Goal: Complete application form

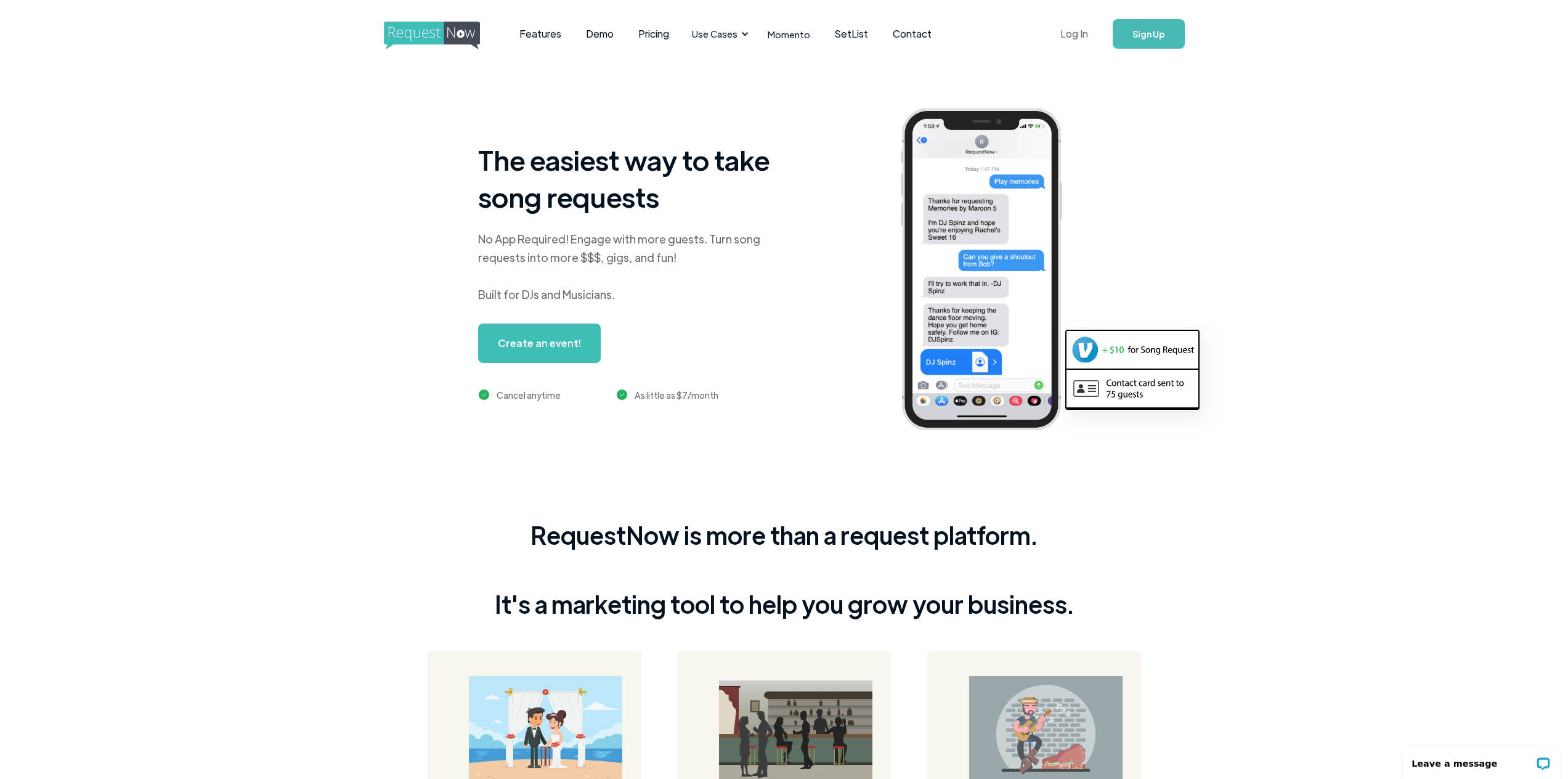
click at [1089, 33] on link "Log In" at bounding box center [1074, 34] width 52 height 43
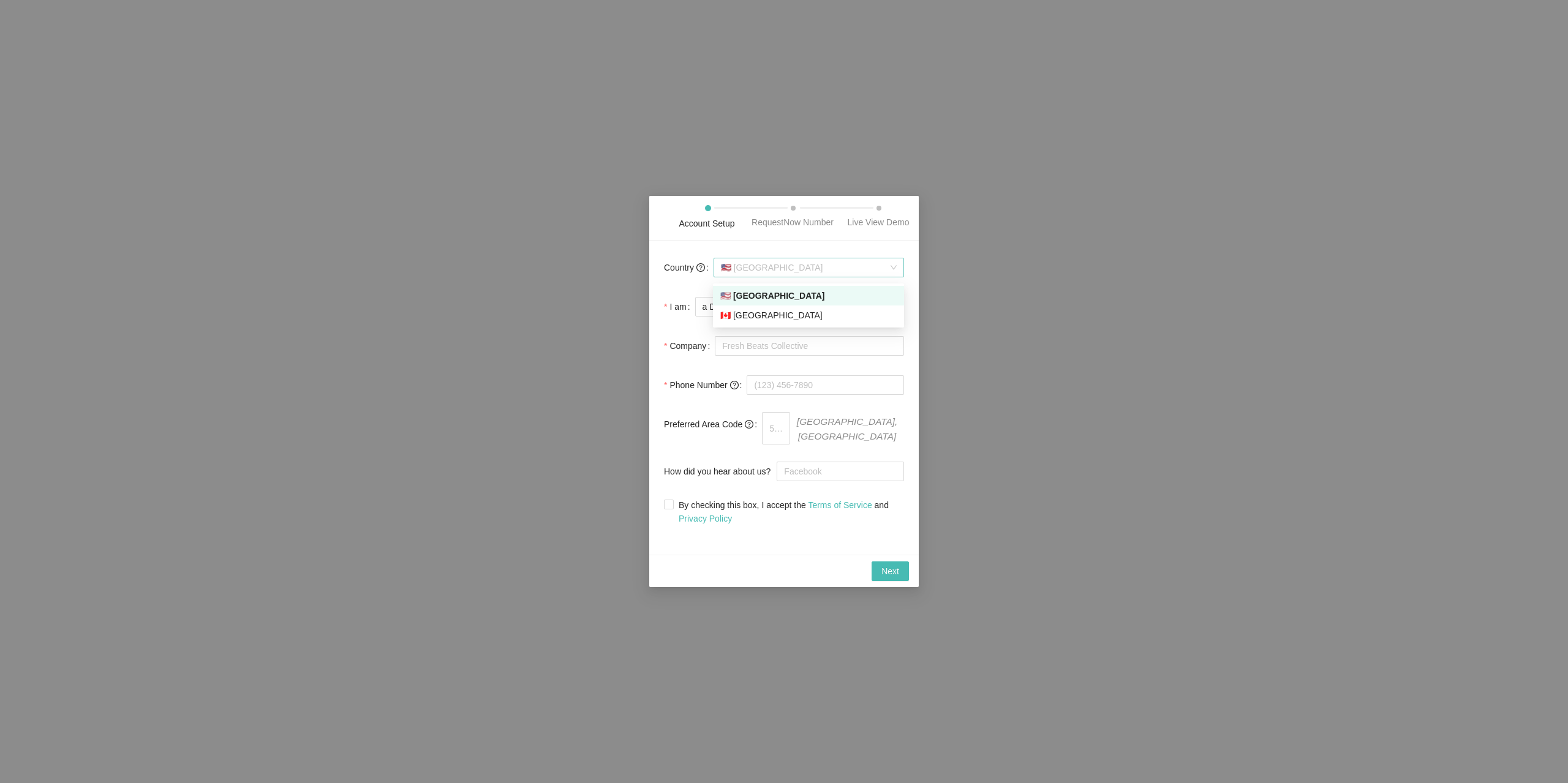
click at [811, 277] on span "🇺🇸 [GEOGRAPHIC_DATA]" at bounding box center [809, 268] width 176 height 19
click at [799, 314] on div "🇨🇦 [GEOGRAPHIC_DATA]" at bounding box center [808, 314] width 177 height 13
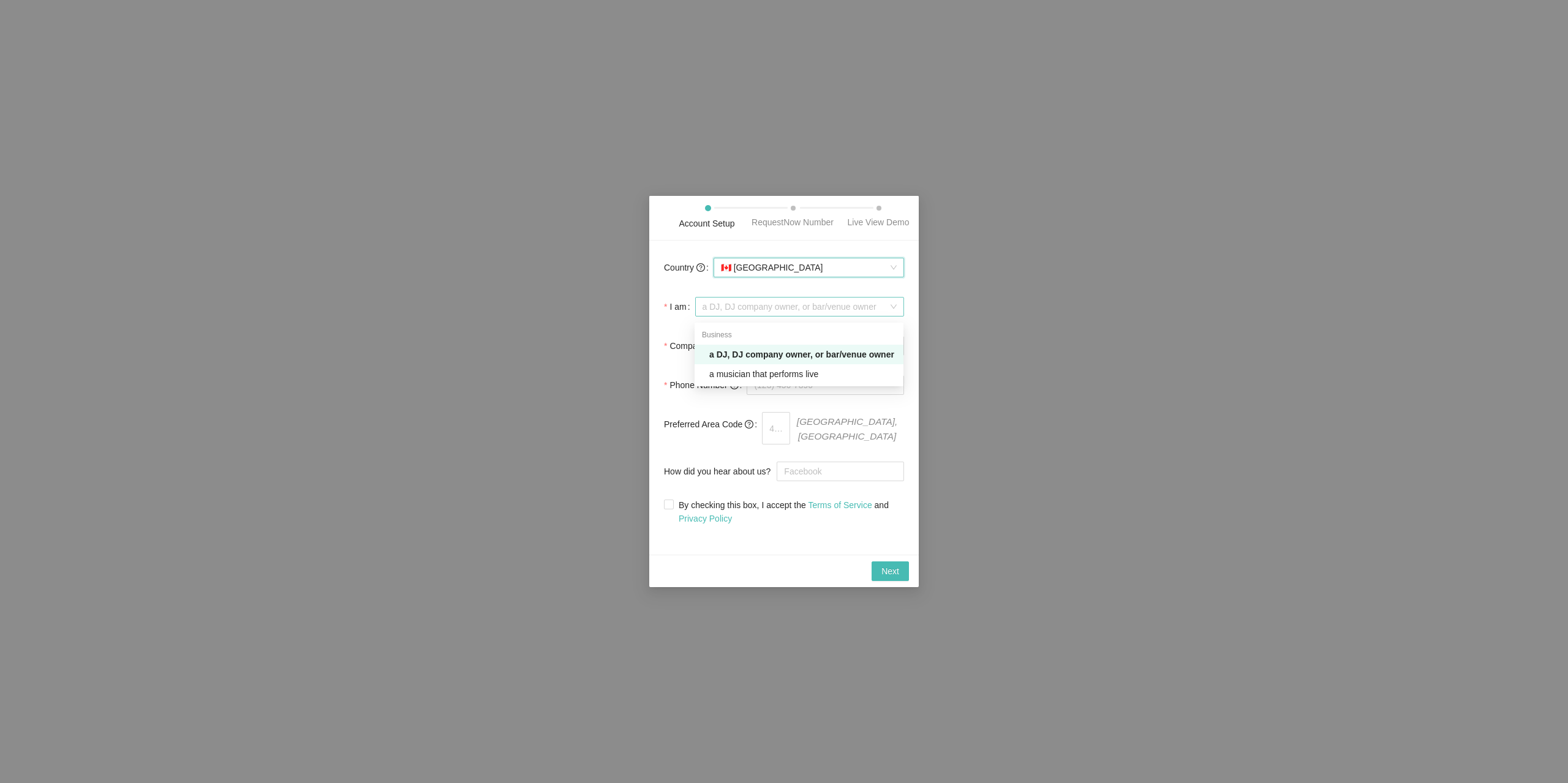
click at [799, 316] on span "a DJ, DJ company owner, or bar/venue owner" at bounding box center [799, 307] width 194 height 19
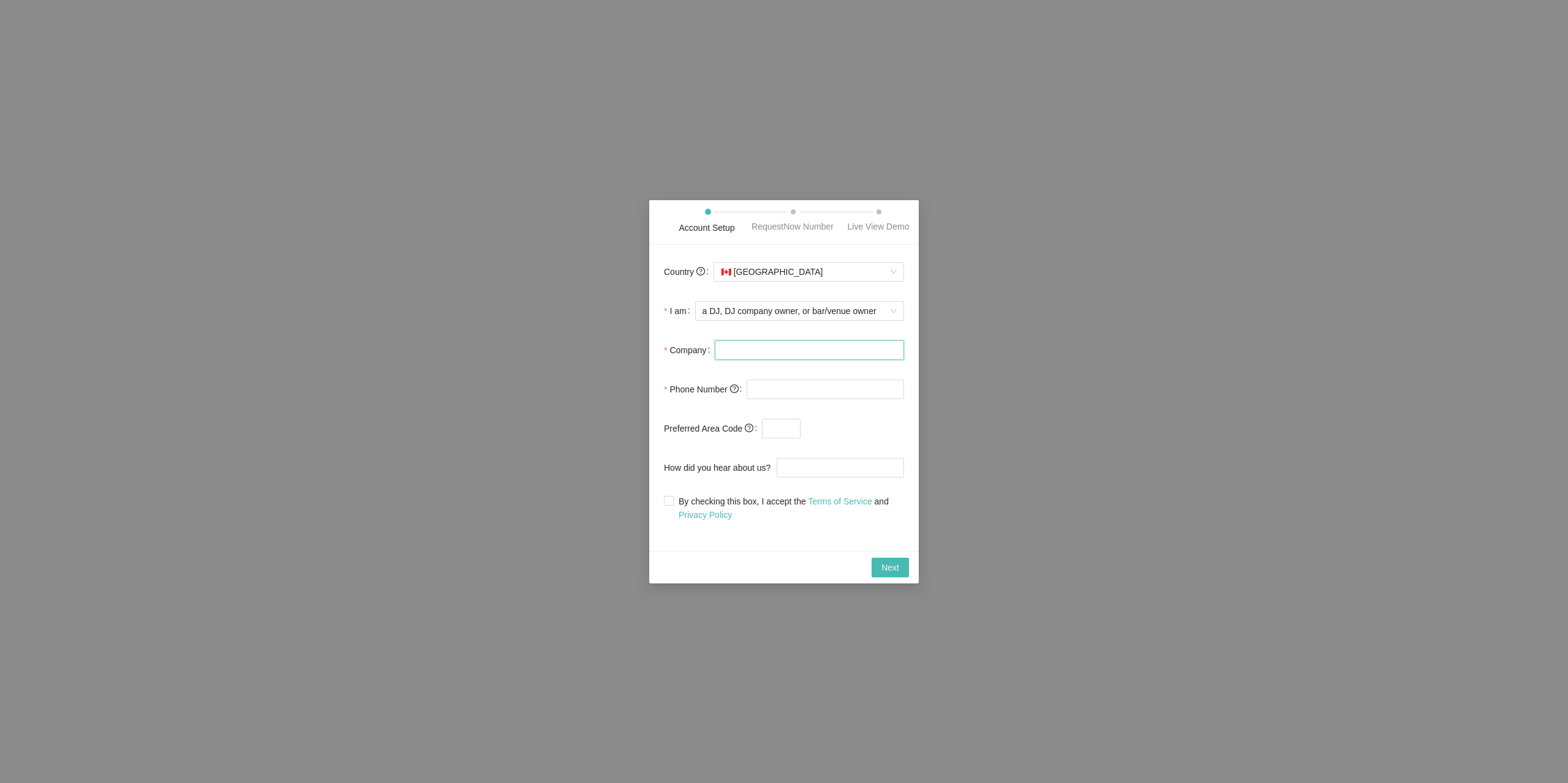
click at [789, 346] on input "Company" at bounding box center [809, 349] width 189 height 19
type input "Horizon Evenst"
click at [786, 395] on input "tel" at bounding box center [825, 389] width 157 height 19
click at [775, 355] on input "Horizon Evenst" at bounding box center [809, 349] width 189 height 19
click at [768, 348] on input "Horizon Evenst" at bounding box center [809, 349] width 189 height 19
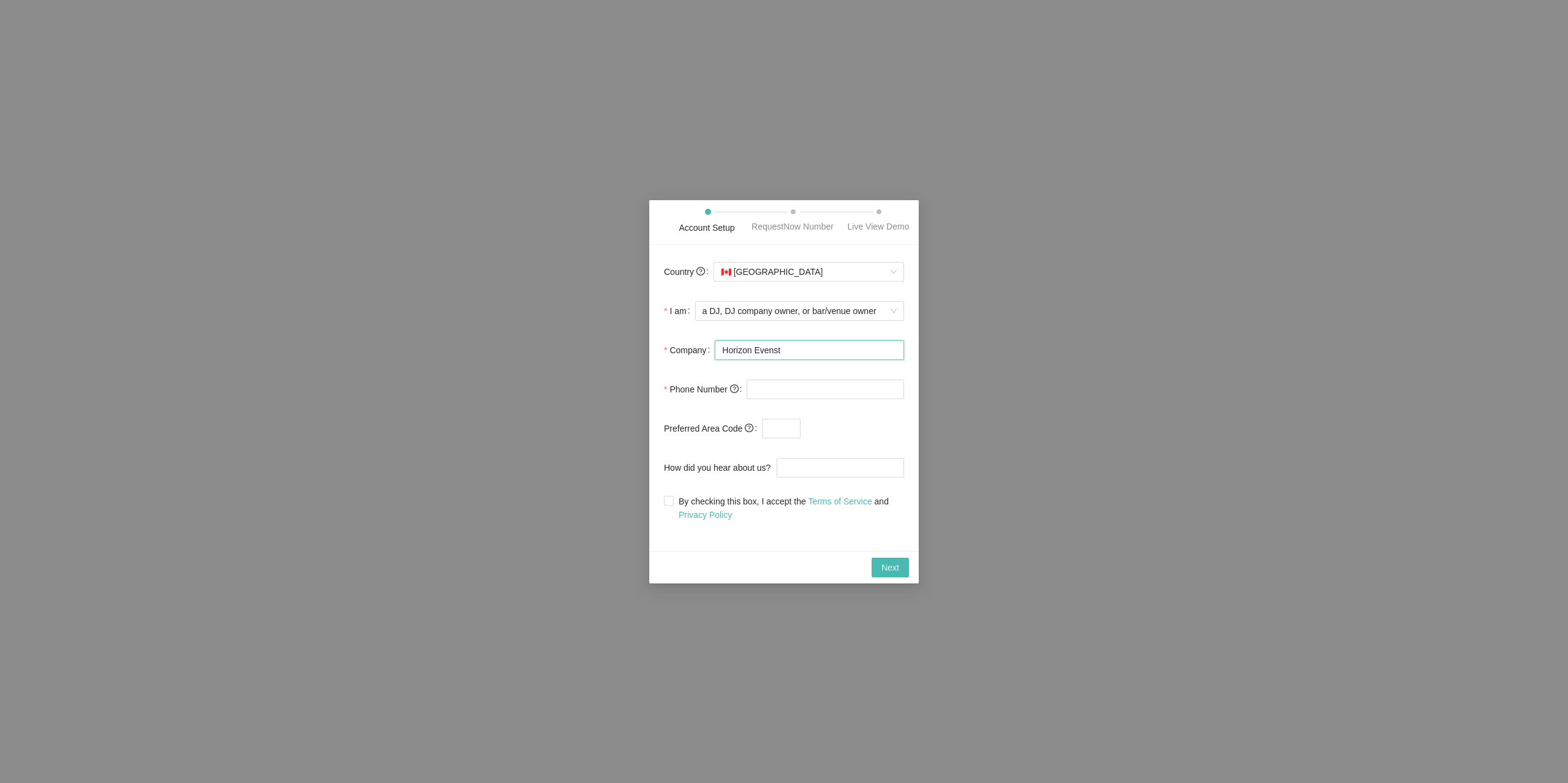
drag, startPoint x: 776, startPoint y: 349, endPoint x: 762, endPoint y: 350, distance: 14.0
click at [762, 350] on input "Horizon Evenst" at bounding box center [809, 349] width 189 height 19
